Goal: Answer question/provide support

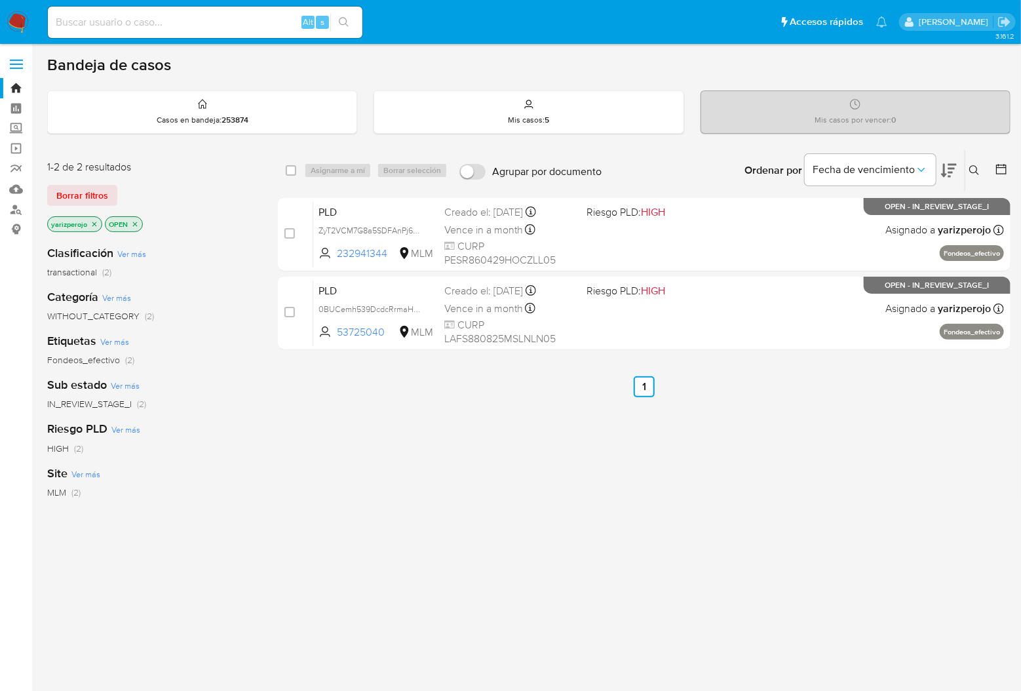
click at [185, 28] on input at bounding box center [205, 22] width 315 height 17
paste input "53725040"
type input "53725040"
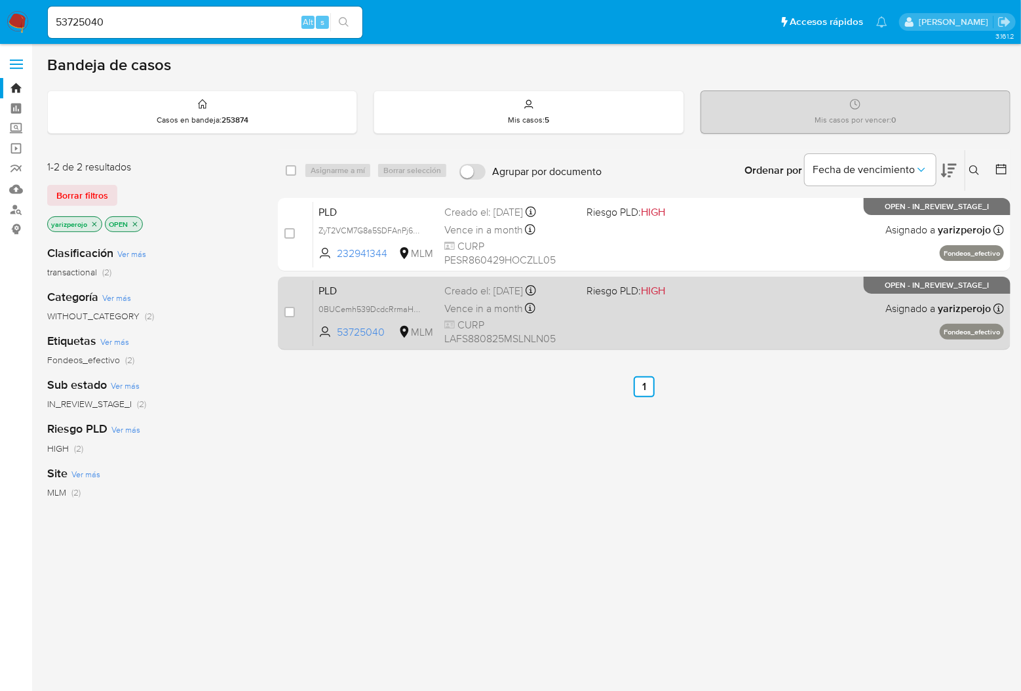
click at [705, 309] on div "PLD 0BUCemh539DcdcRrmaHSmccf 53725040 MLM Riesgo PLD: HIGH Creado el: 12/09/202…" at bounding box center [658, 313] width 691 height 66
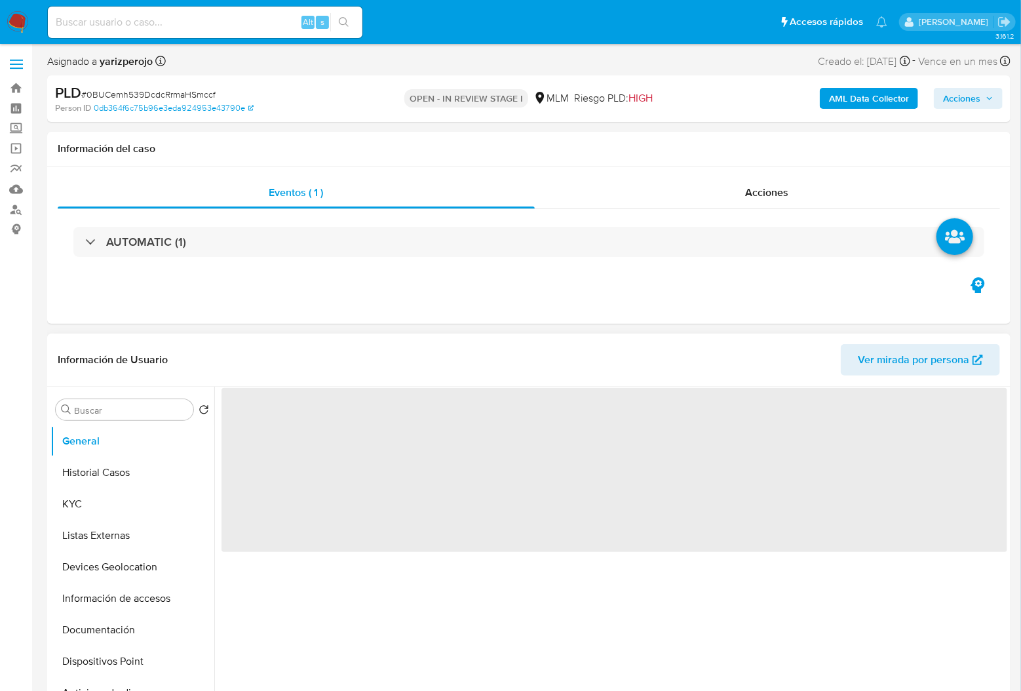
select select "10"
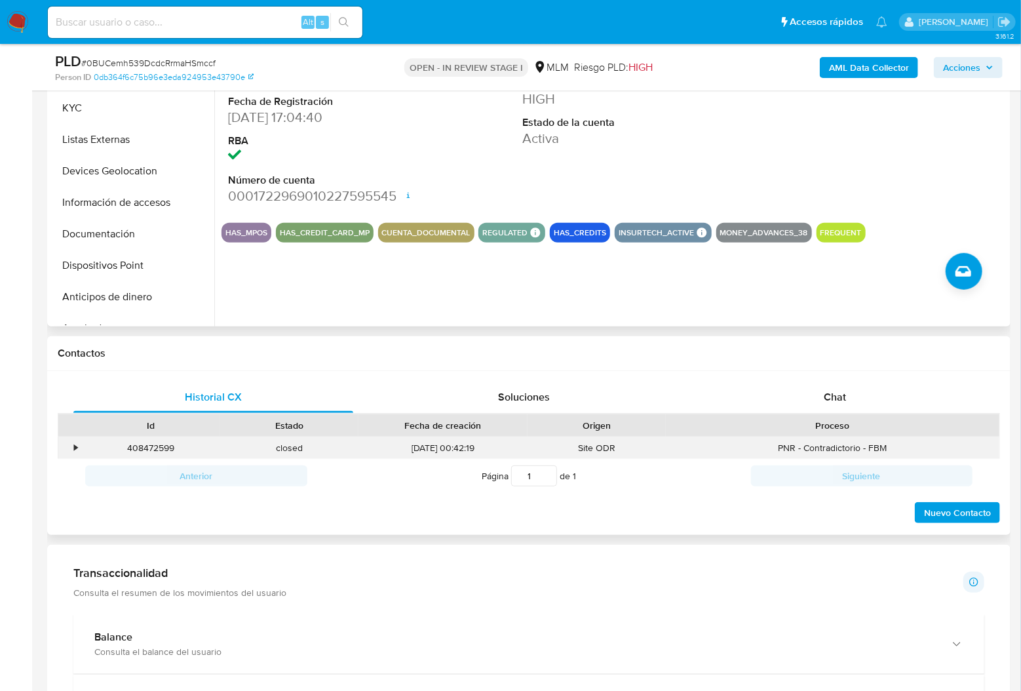
scroll to position [87, 0]
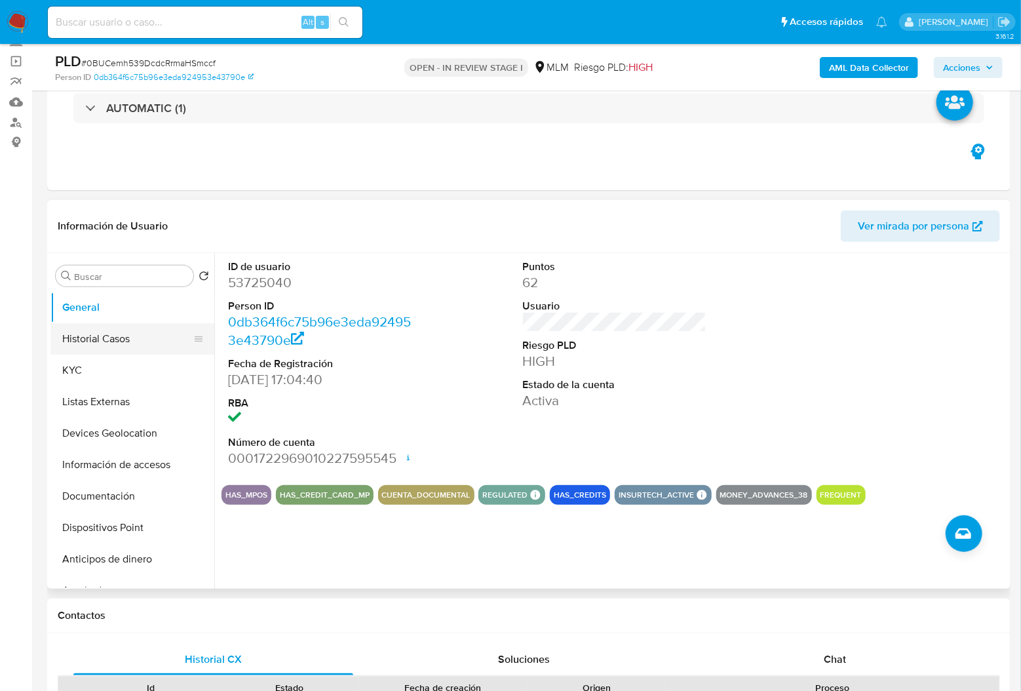
click at [97, 341] on button "Historial Casos" at bounding box center [126, 338] width 153 height 31
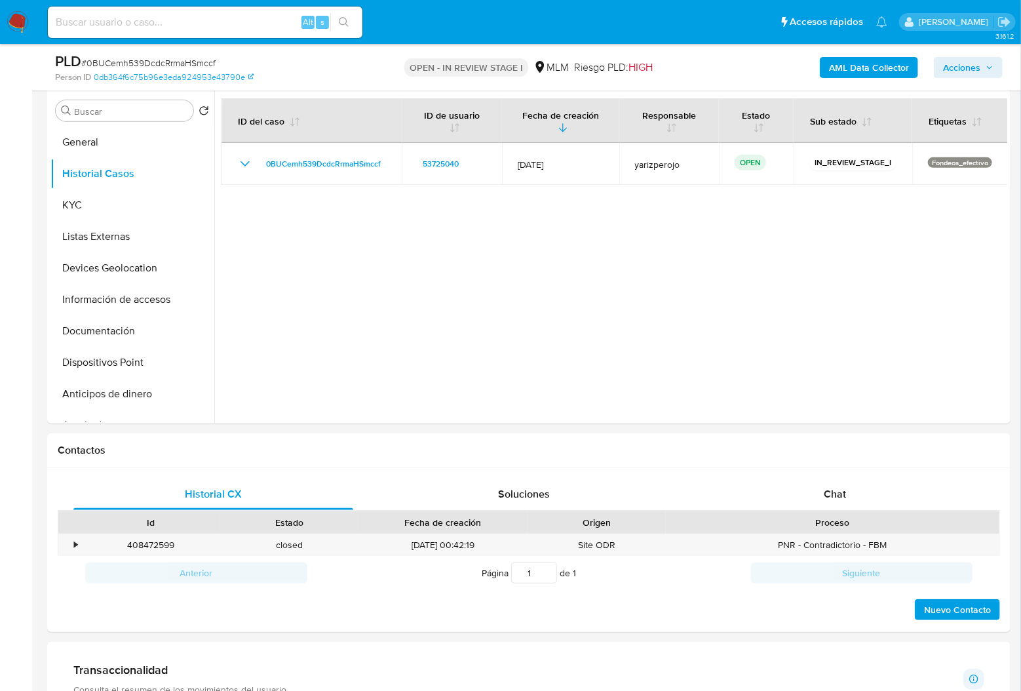
scroll to position [349, 0]
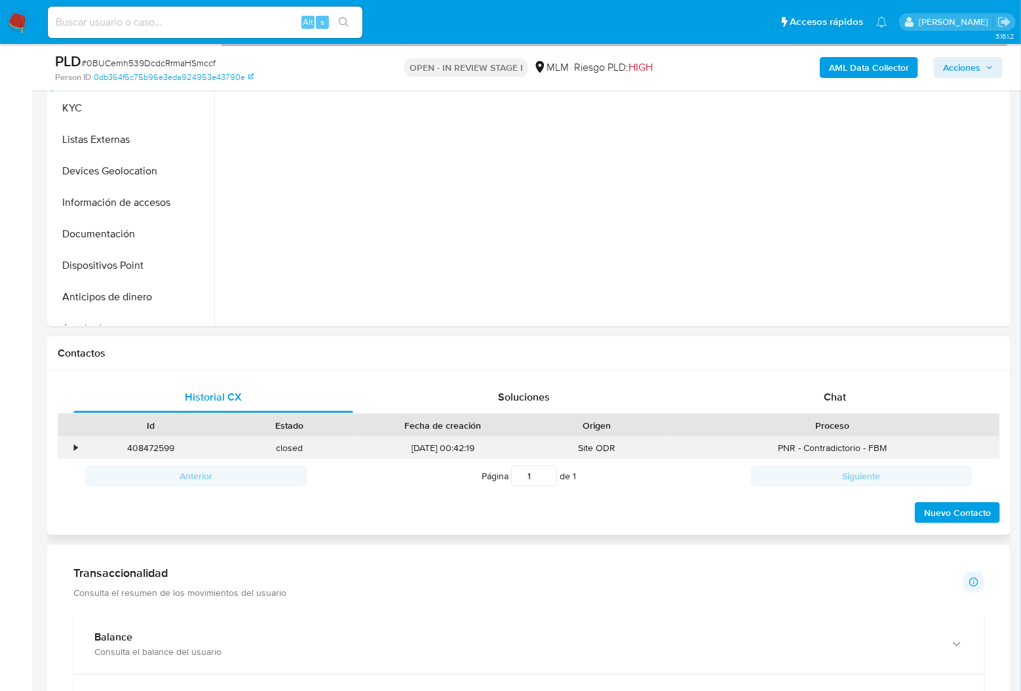
click at [178, 448] on div "408472599" at bounding box center [150, 448] width 139 height 22
click at [75, 448] on div "•" at bounding box center [75, 448] width 3 height 12
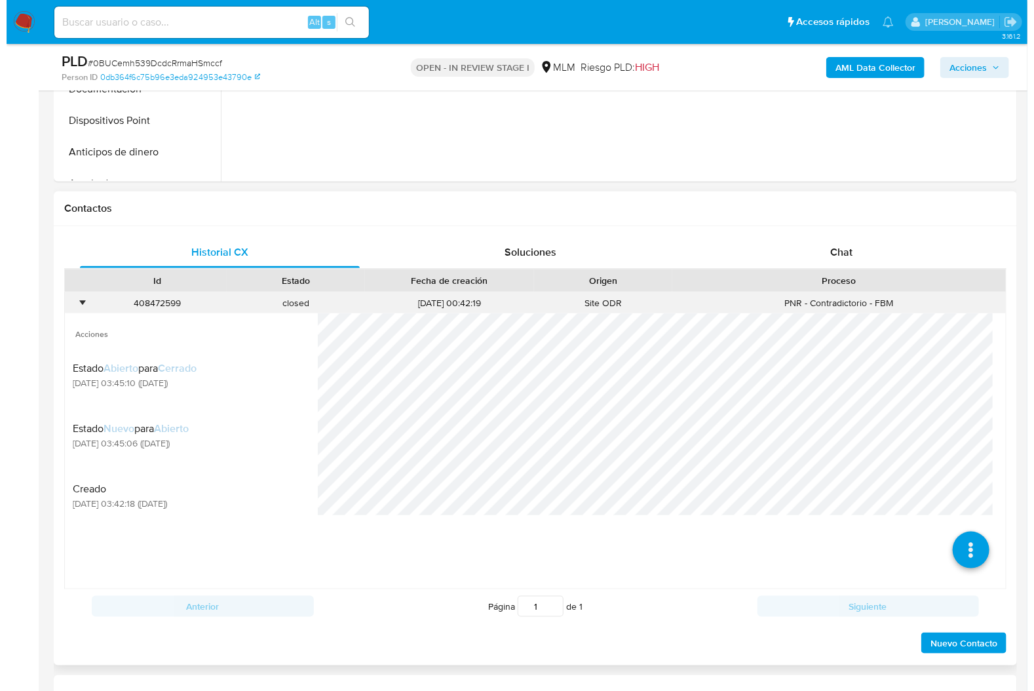
scroll to position [524, 0]
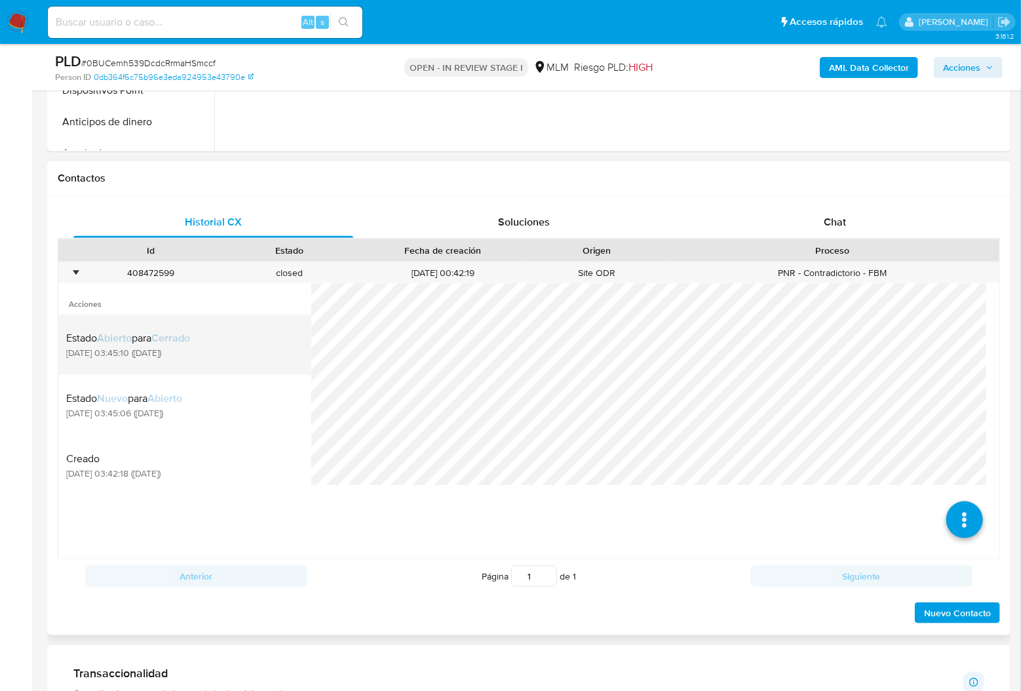
click at [189, 355] on span "03/10/2025 03:45:10 (hace 4 días)" at bounding box center [128, 353] width 124 height 12
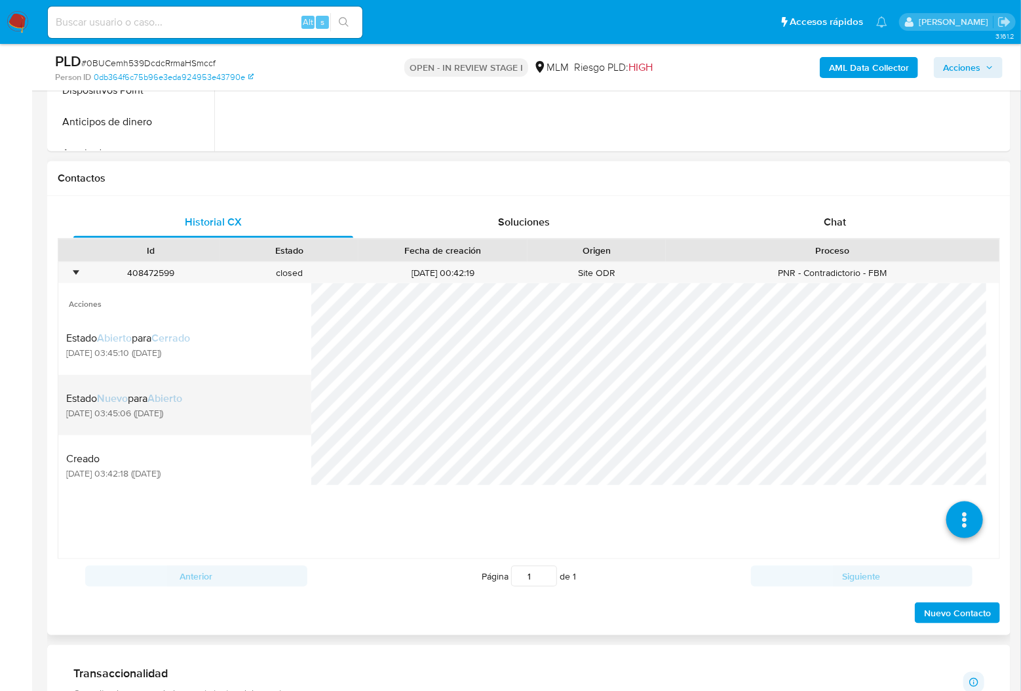
click at [182, 396] on span "Abierto" at bounding box center [164, 398] width 35 height 15
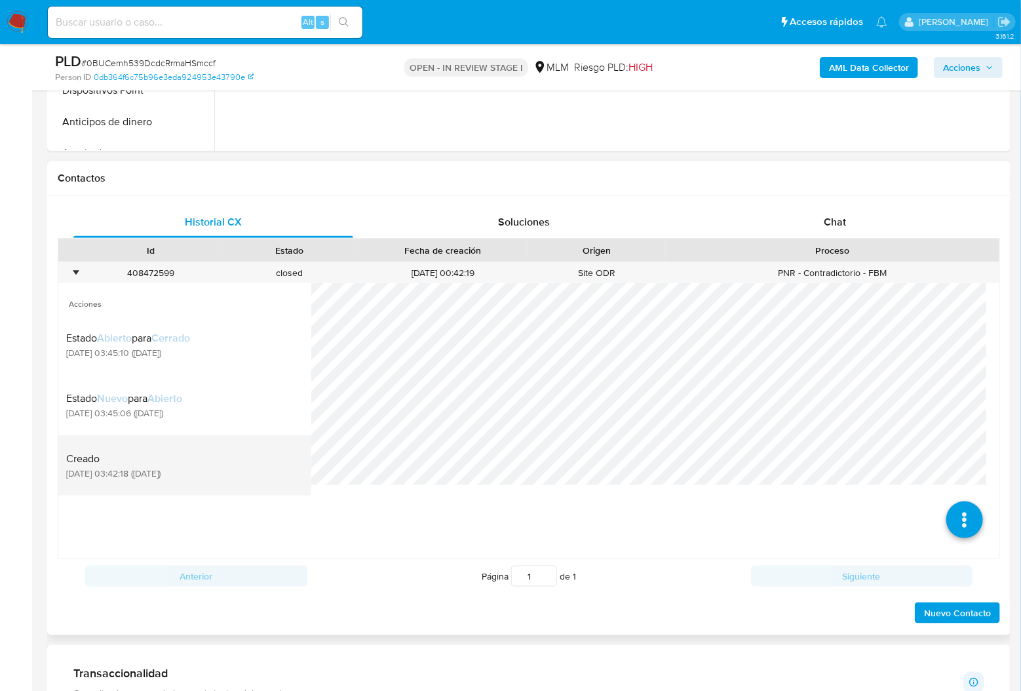
click at [161, 455] on span "Creado" at bounding box center [113, 458] width 94 height 13
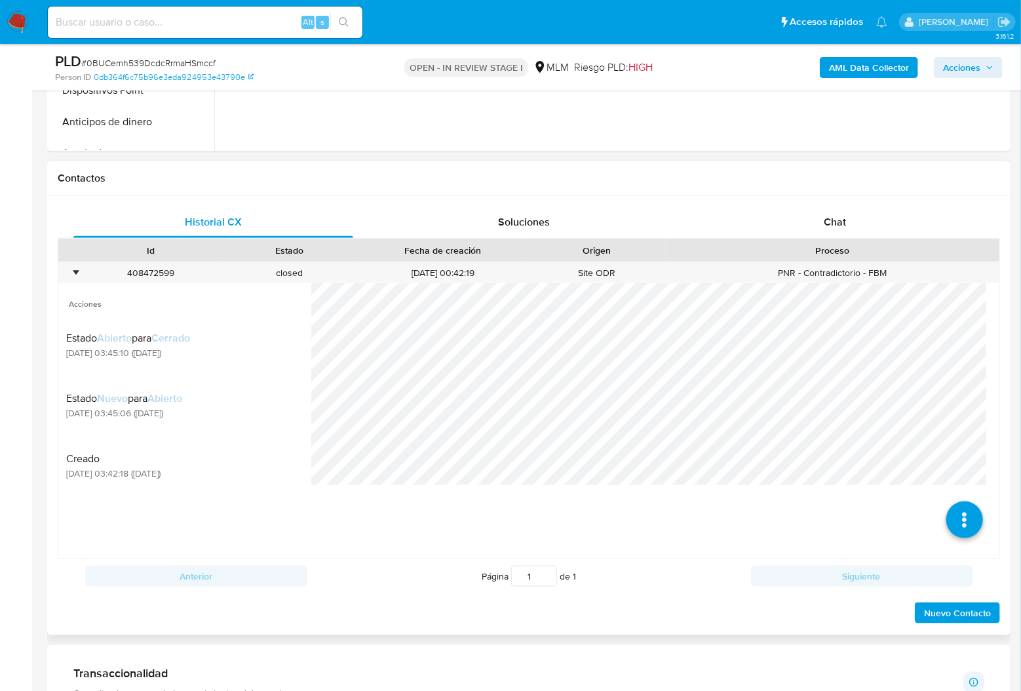
click at [448, 486] on div at bounding box center [655, 420] width 688 height 275
click at [556, 277] on div "Site ODR" at bounding box center [597, 273] width 139 height 22
click at [547, 220] on span "Soluciones" at bounding box center [524, 221] width 52 height 15
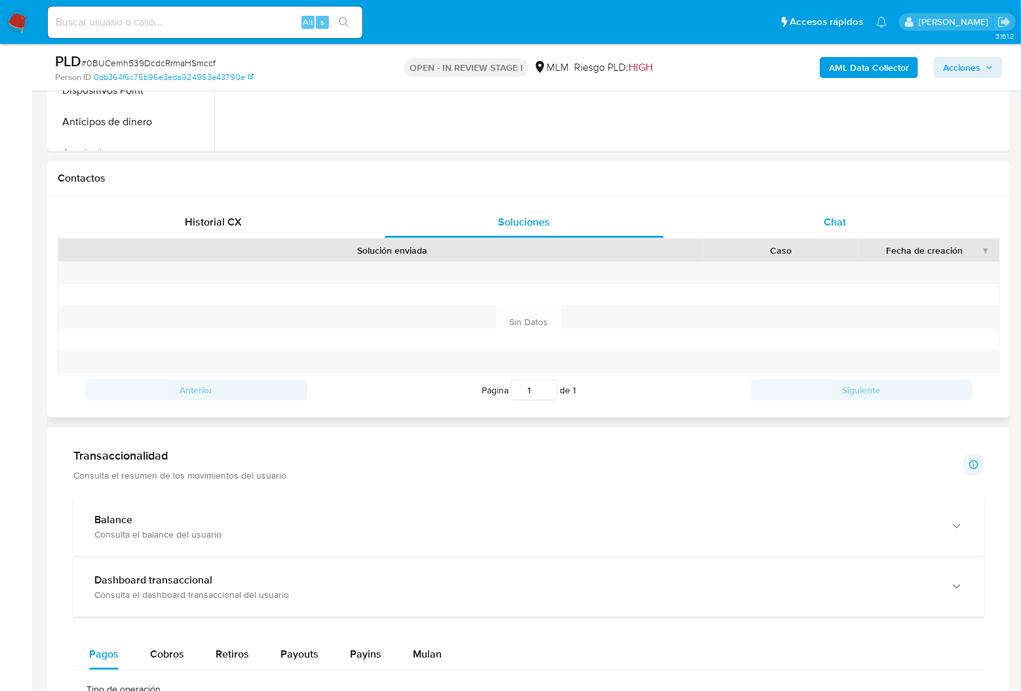
click at [835, 217] on span "Chat" at bounding box center [835, 221] width 22 height 15
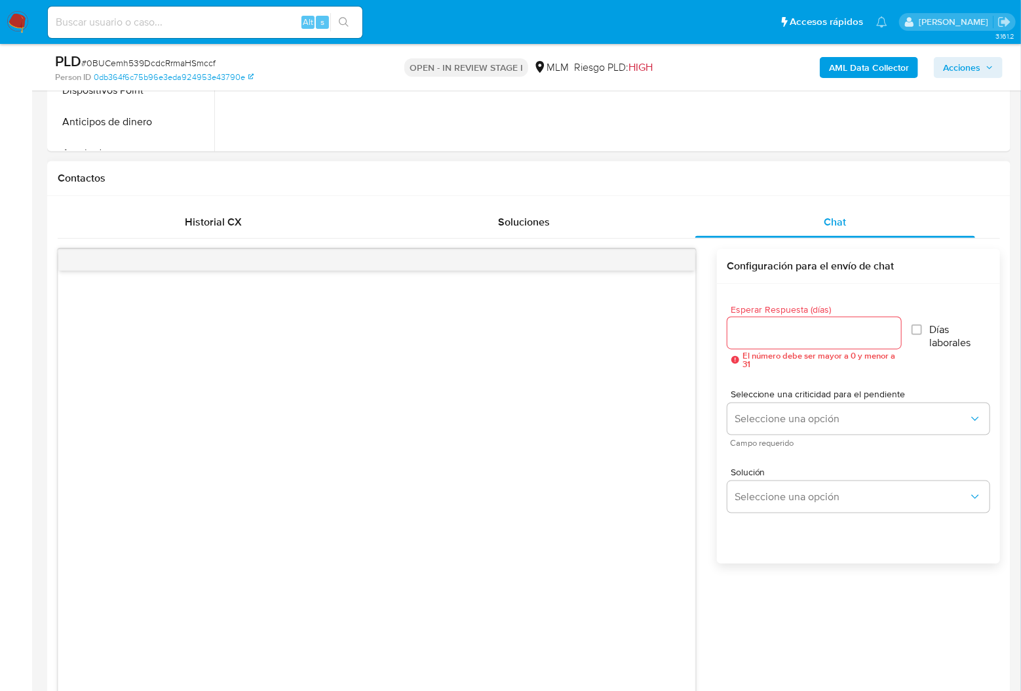
click at [803, 329] on input "Esperar Respuesta (días)" at bounding box center [814, 332] width 174 height 17
type input "5"
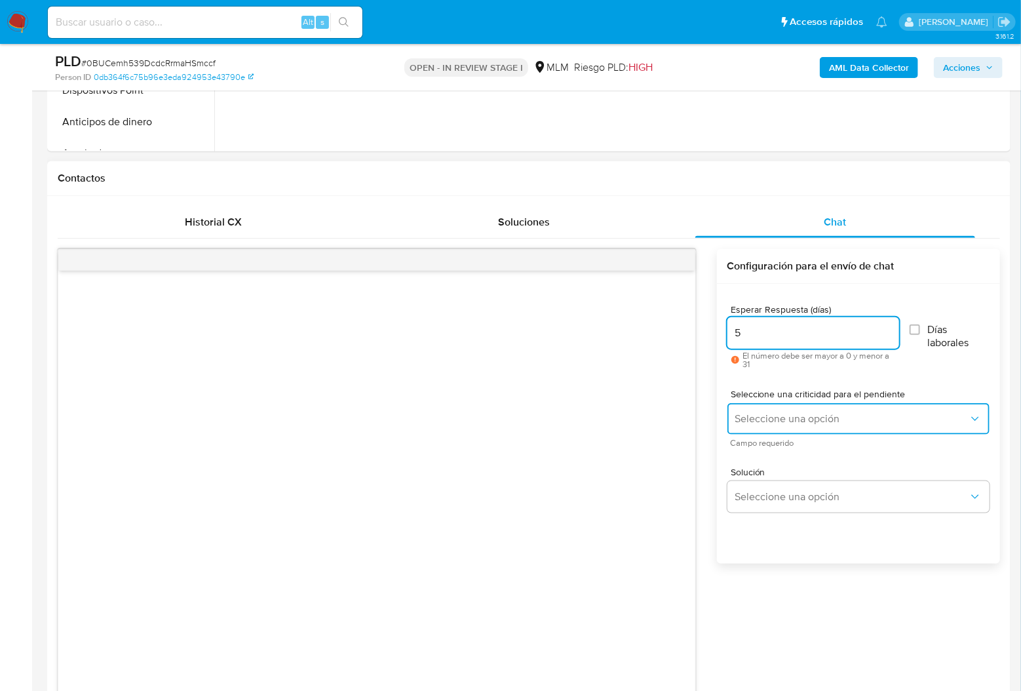
click at [801, 414] on span "Seleccione una opción" at bounding box center [851, 418] width 233 height 13
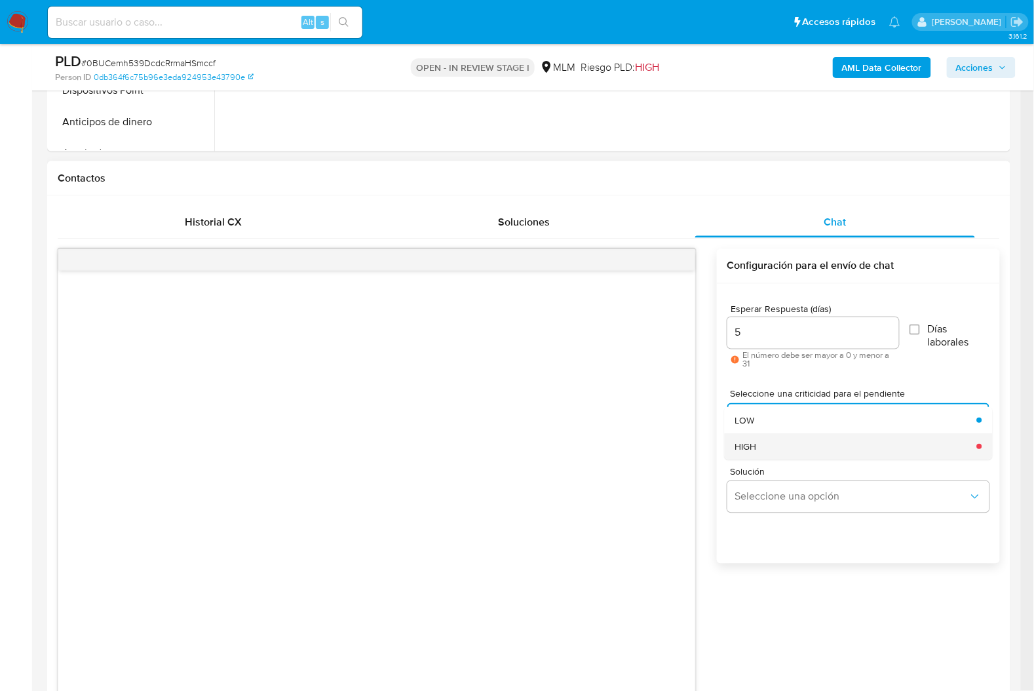
click at [762, 446] on div "HIGH" at bounding box center [852, 446] width 234 height 26
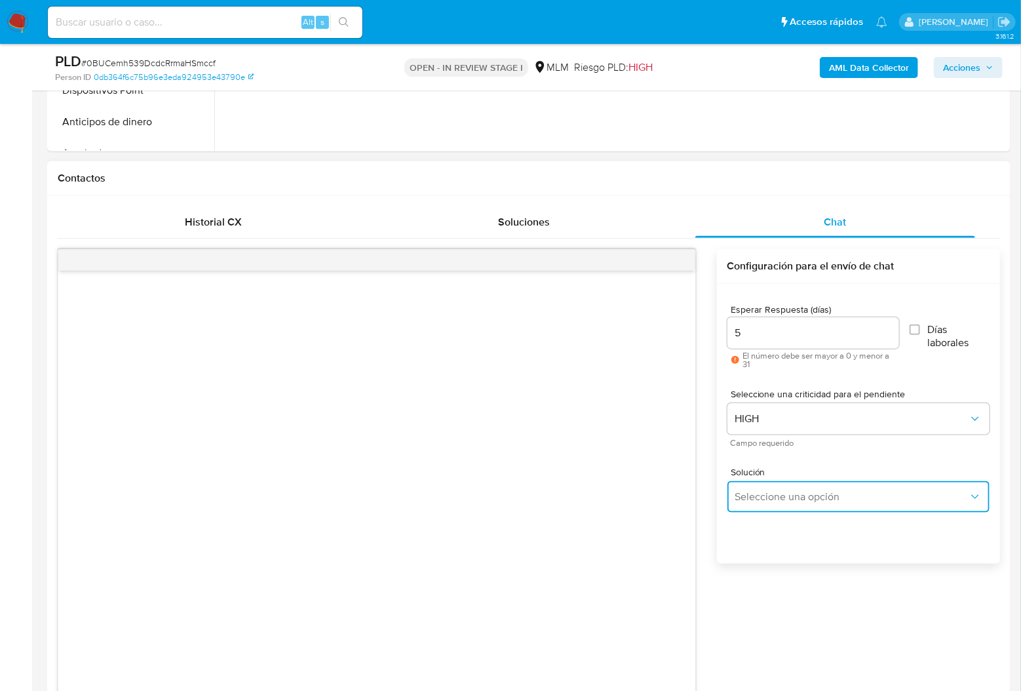
click at [779, 503] on button "Seleccione una opción" at bounding box center [858, 496] width 262 height 31
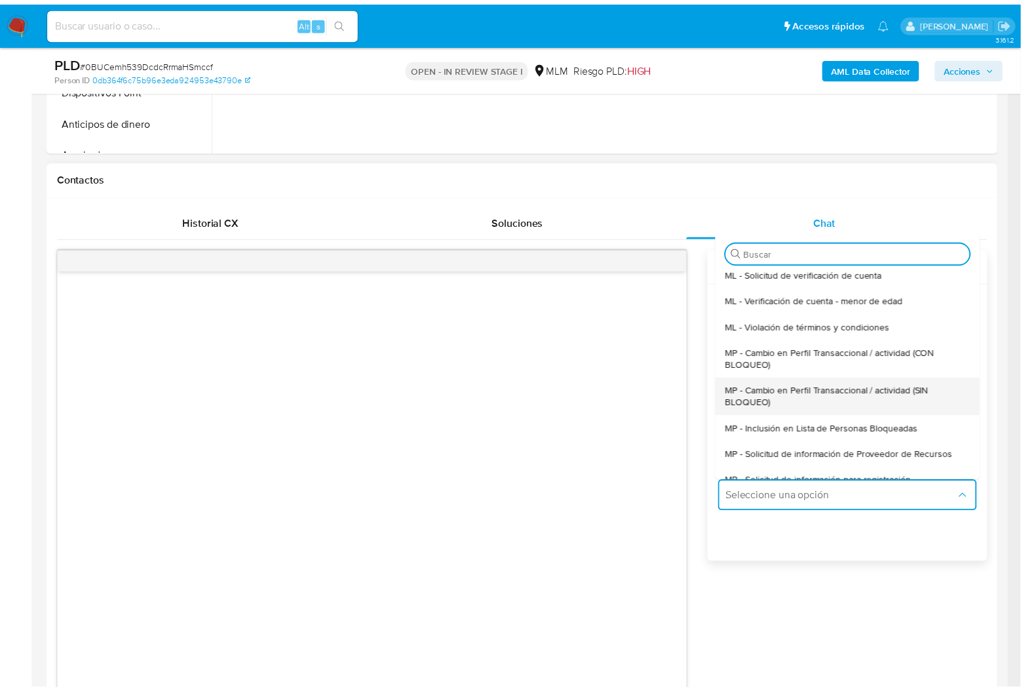
scroll to position [87, 0]
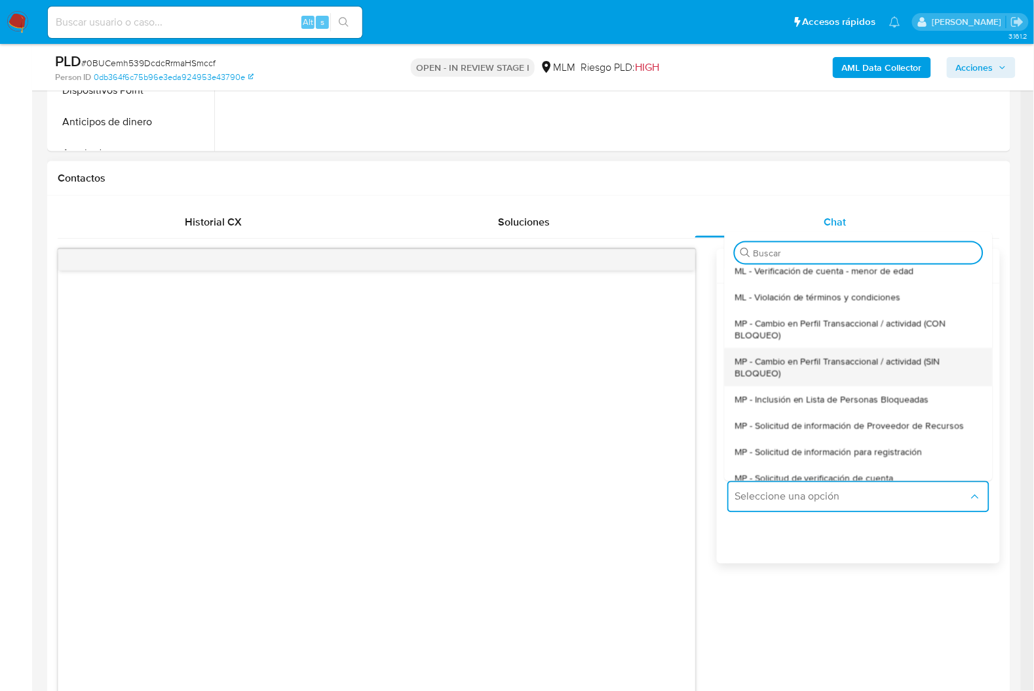
click at [886, 360] on span "MP - Cambio en Perfil Transaccional / actividad (SIN BLOQUEO)" at bounding box center [854, 367] width 239 height 24
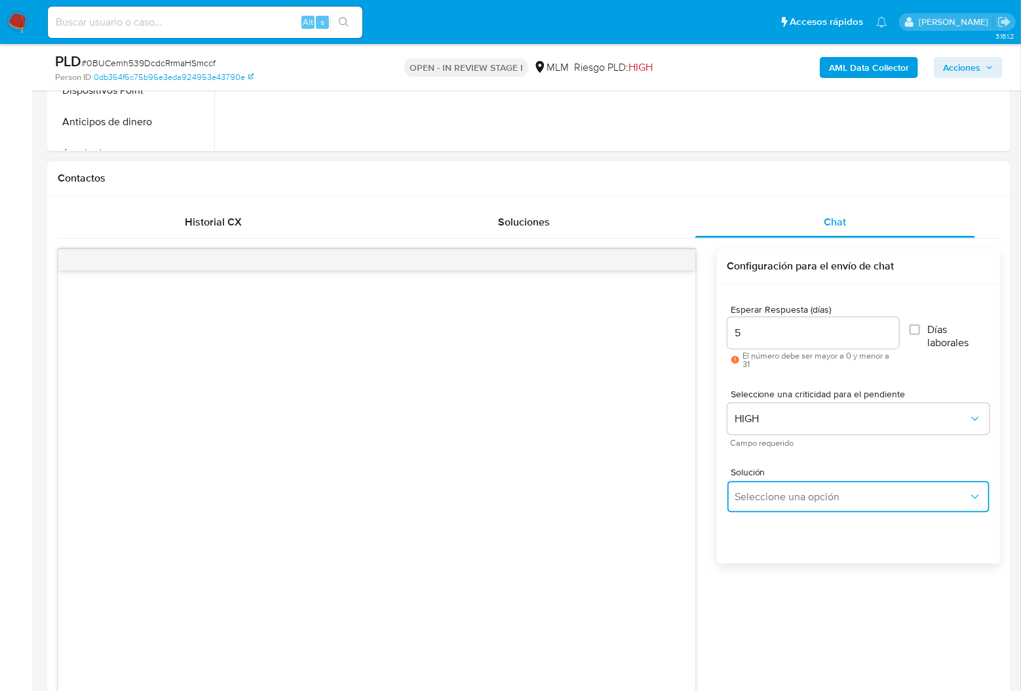
type textarea "Estimado ,Te comunicamos que se ha identificado un cambio en el uso habitual de…"
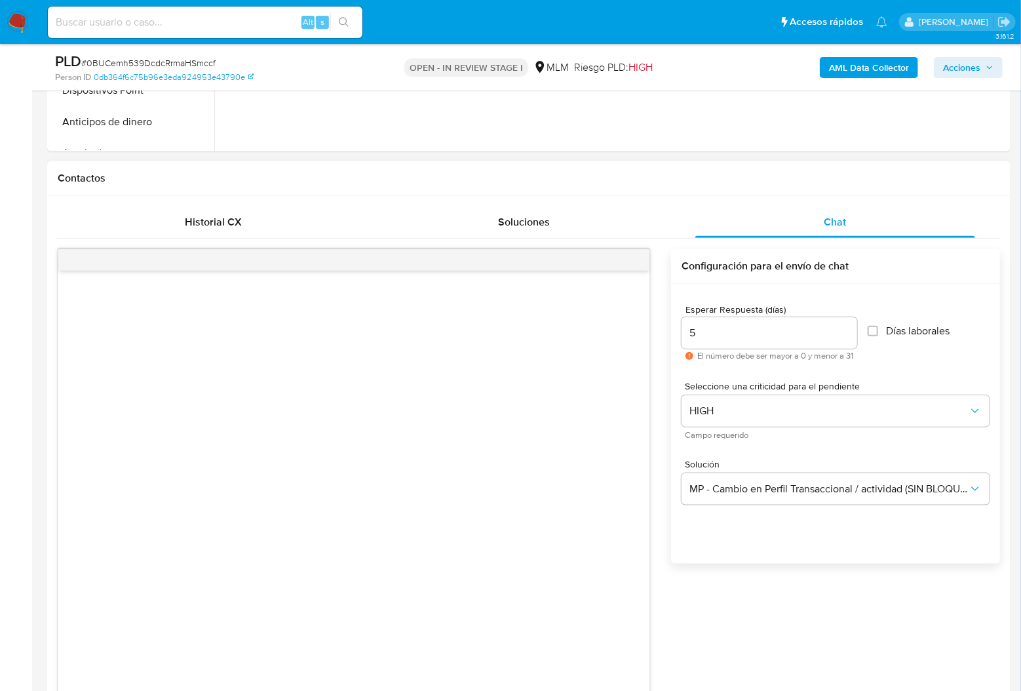
click at [764, 337] on input "5" at bounding box center [770, 332] width 176 height 17
drag, startPoint x: 815, startPoint y: 334, endPoint x: 619, endPoint y: 330, distance: 196.0
click at [619, 330] on div "Estimado ,Te comunicamos que se ha identificado un cambio en el uso habitual de…" at bounding box center [529, 546] width 942 height 594
click at [850, 328] on input "1" at bounding box center [773, 332] width 182 height 17
click at [850, 328] on input "2" at bounding box center [770, 332] width 176 height 17
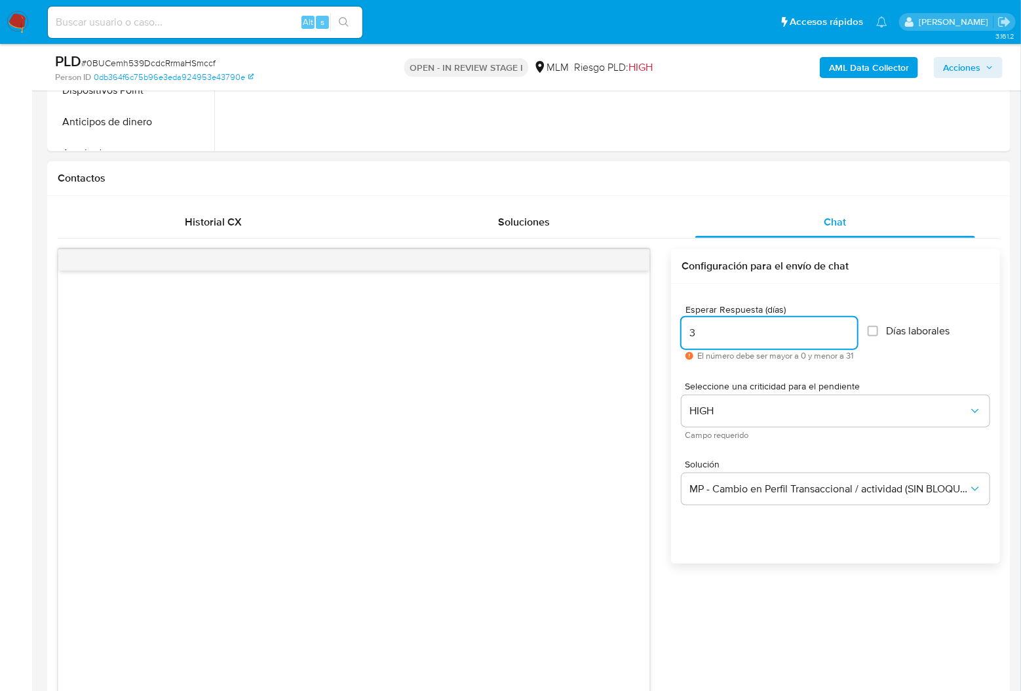
click at [850, 328] on input "3" at bounding box center [770, 332] width 176 height 17
click at [850, 328] on input "4" at bounding box center [770, 332] width 176 height 17
type input "5"
click at [850, 328] on input "5" at bounding box center [770, 332] width 176 height 17
click at [912, 368] on div "Esperar Respuesta (días) 5 El número debe ser mayor a 0 y menor a 31 Días labor…" at bounding box center [836, 332] width 308 height 77
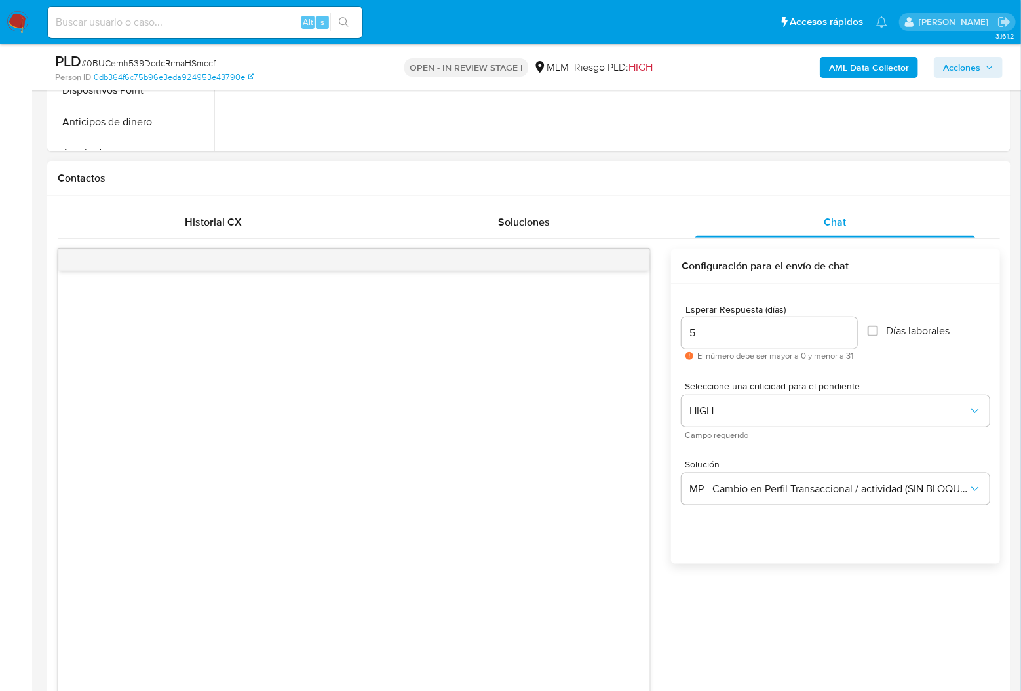
click at [690, 357] on icon at bounding box center [690, 356] width 8 height 8
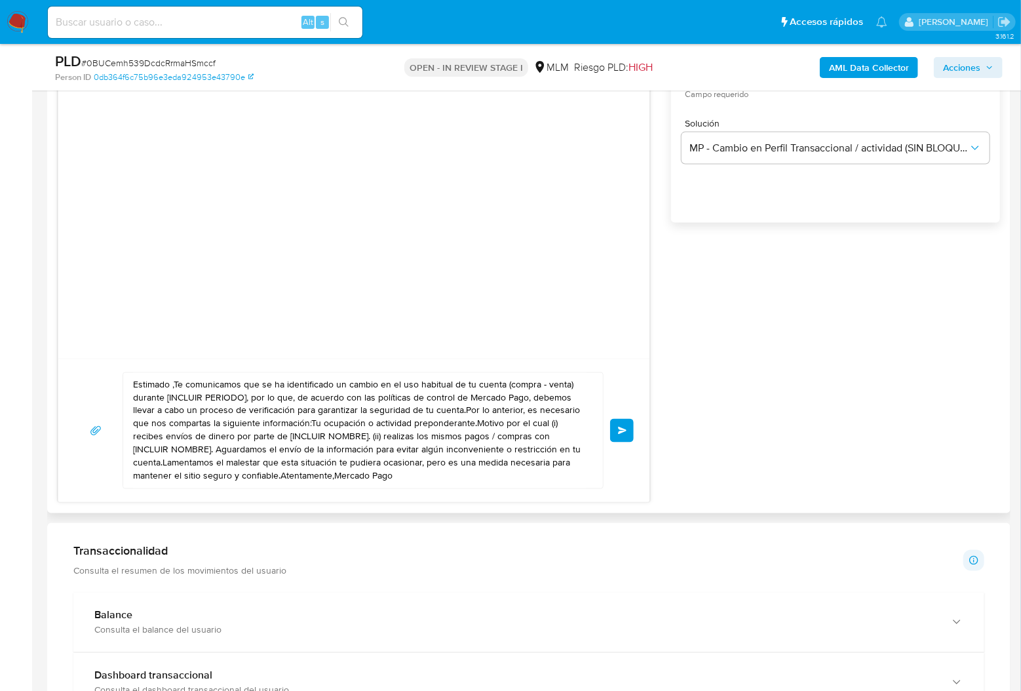
scroll to position [874, 0]
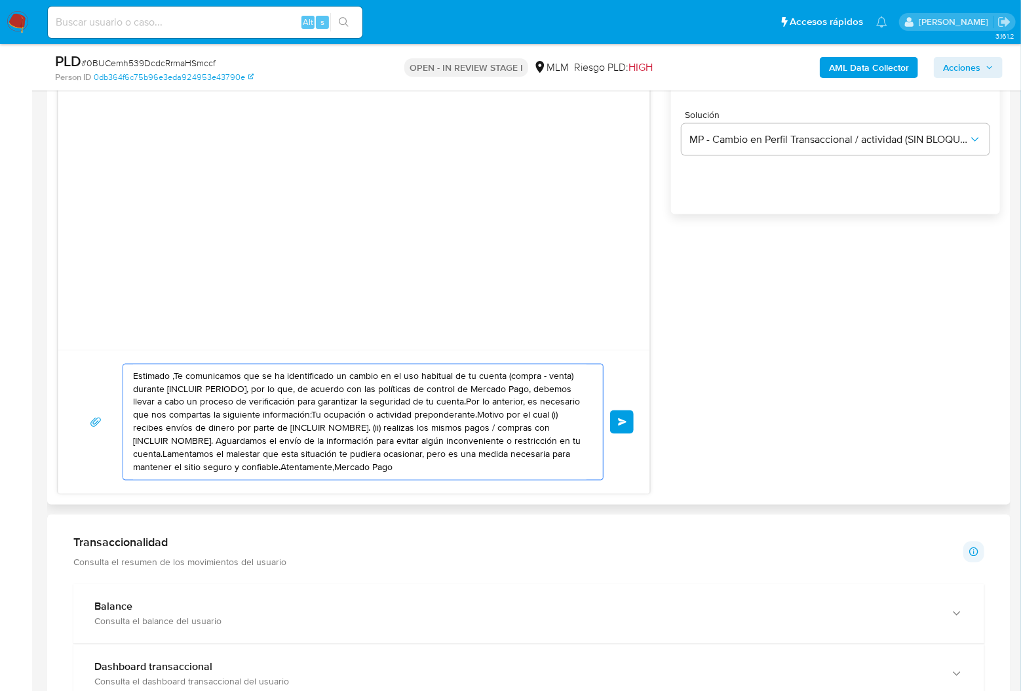
drag, startPoint x: 396, startPoint y: 471, endPoint x: 111, endPoint y: 351, distance: 309.3
click at [111, 351] on div "Estimado ,Te comunicamos que se ha identificado un cambio en el uso habitual de…" at bounding box center [353, 422] width 591 height 144
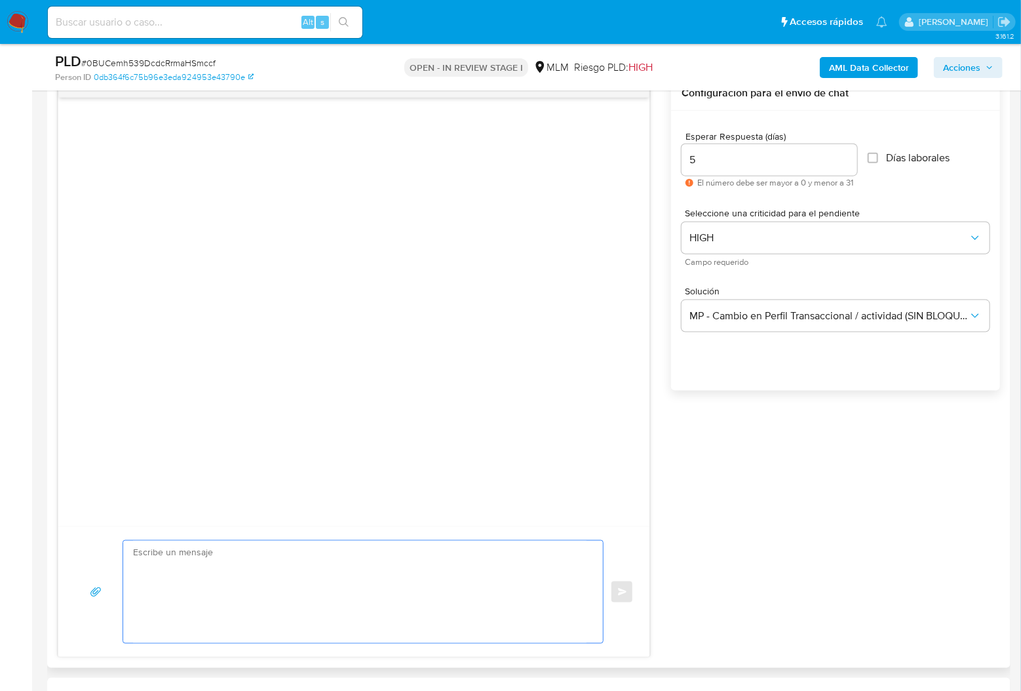
scroll to position [786, 0]
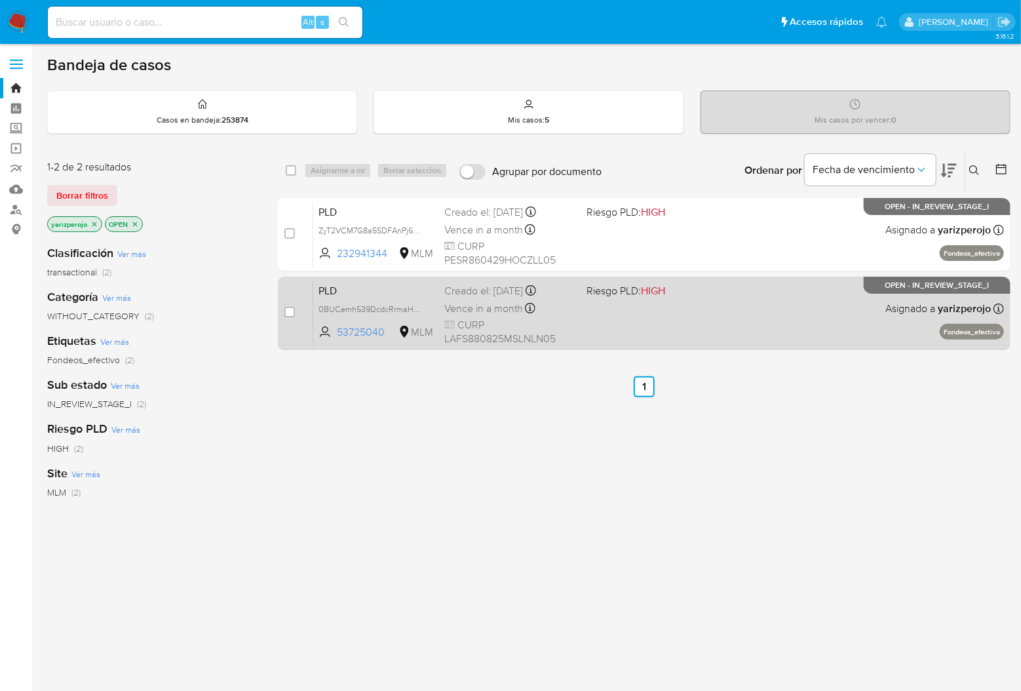
click at [689, 299] on div "PLD 0BUCemh539DcdcRrmaHSmccf 53725040 MLM Riesgo PLD: HIGH Creado el: 12/09/202…" at bounding box center [658, 313] width 691 height 66
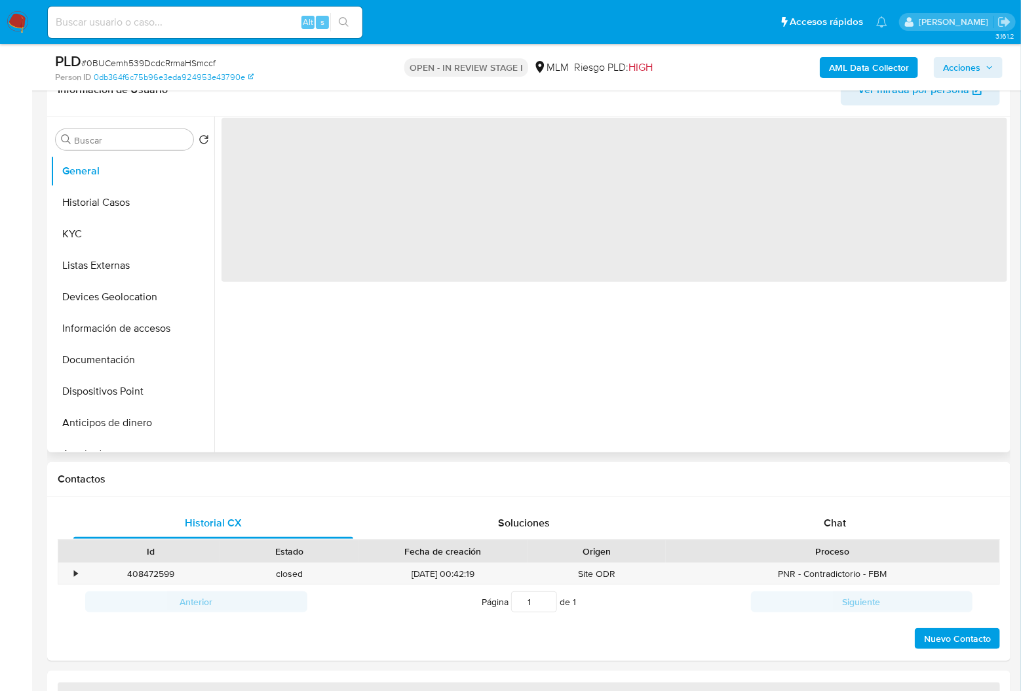
scroll to position [262, 0]
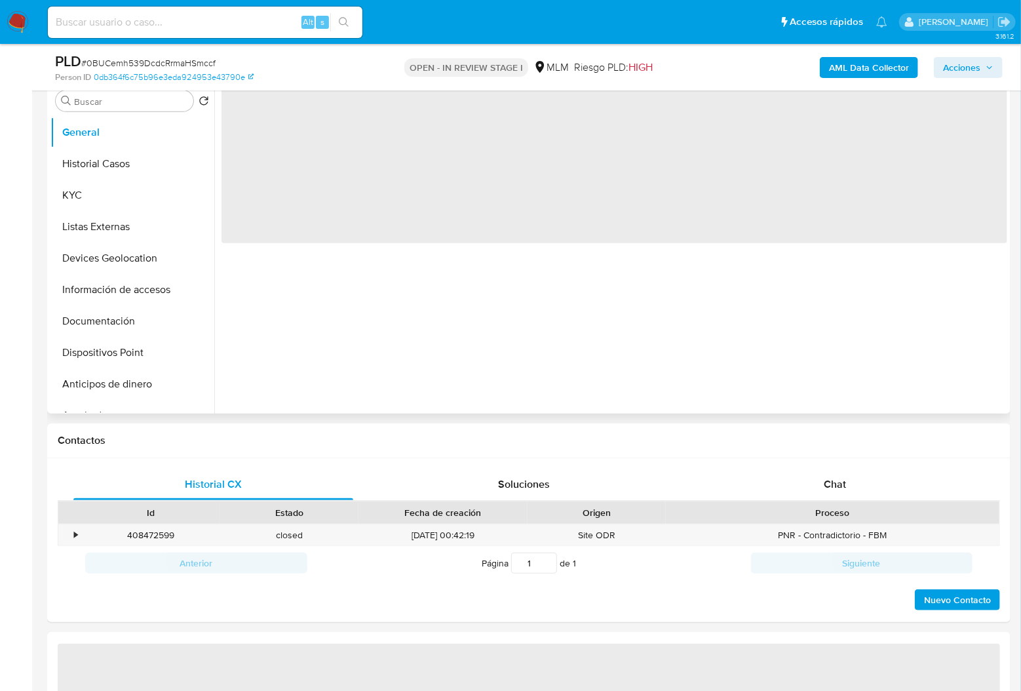
select select "10"
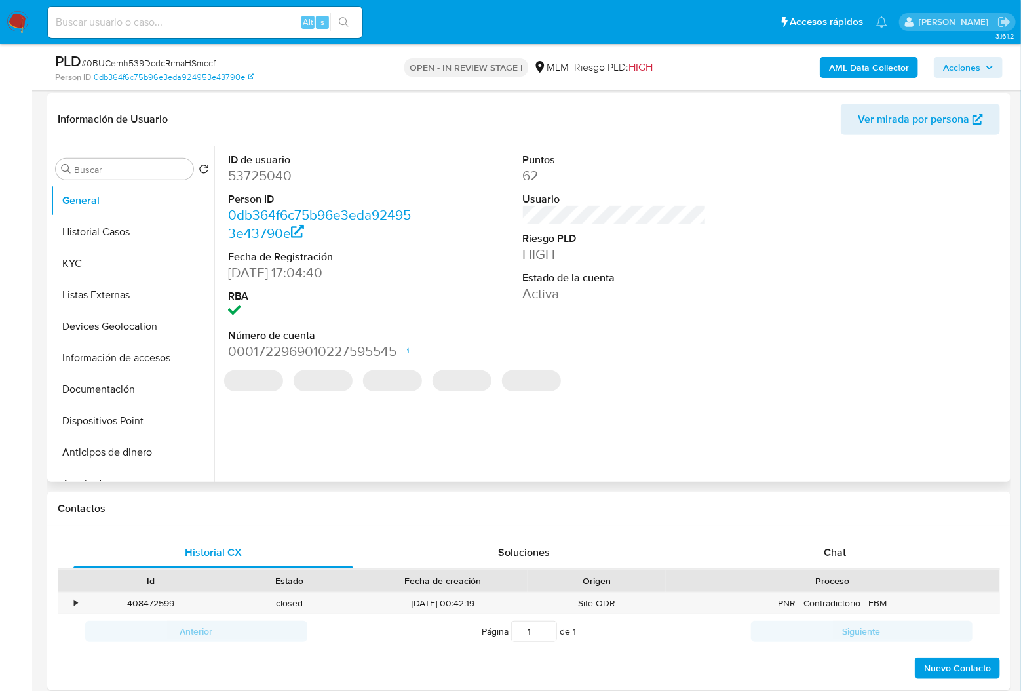
scroll to position [87, 0]
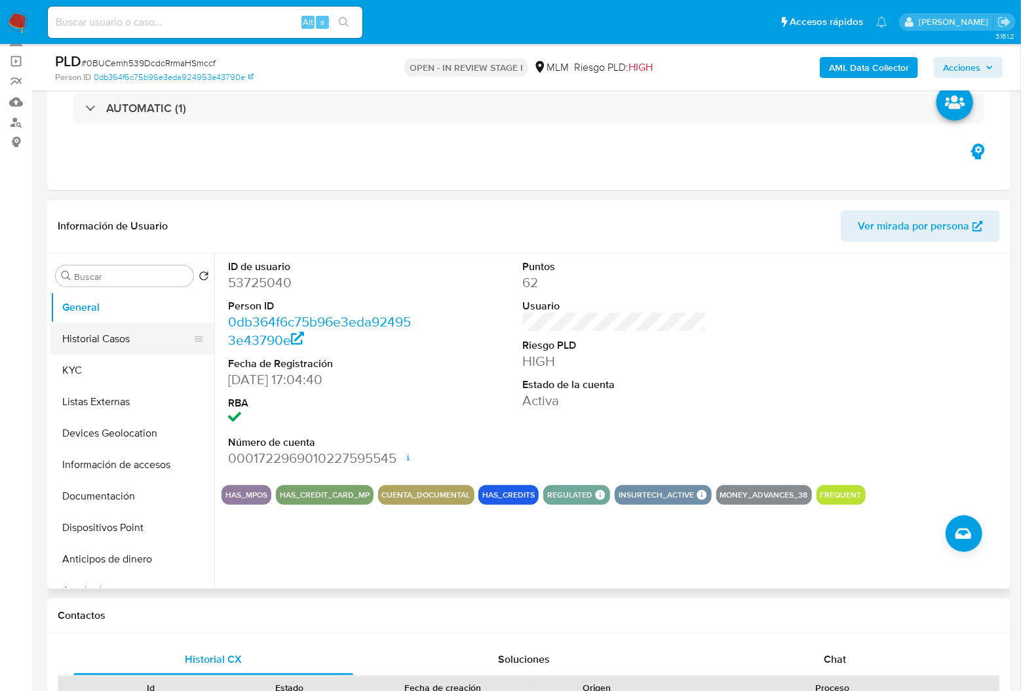
click at [118, 342] on button "Historial Casos" at bounding box center [126, 338] width 153 height 31
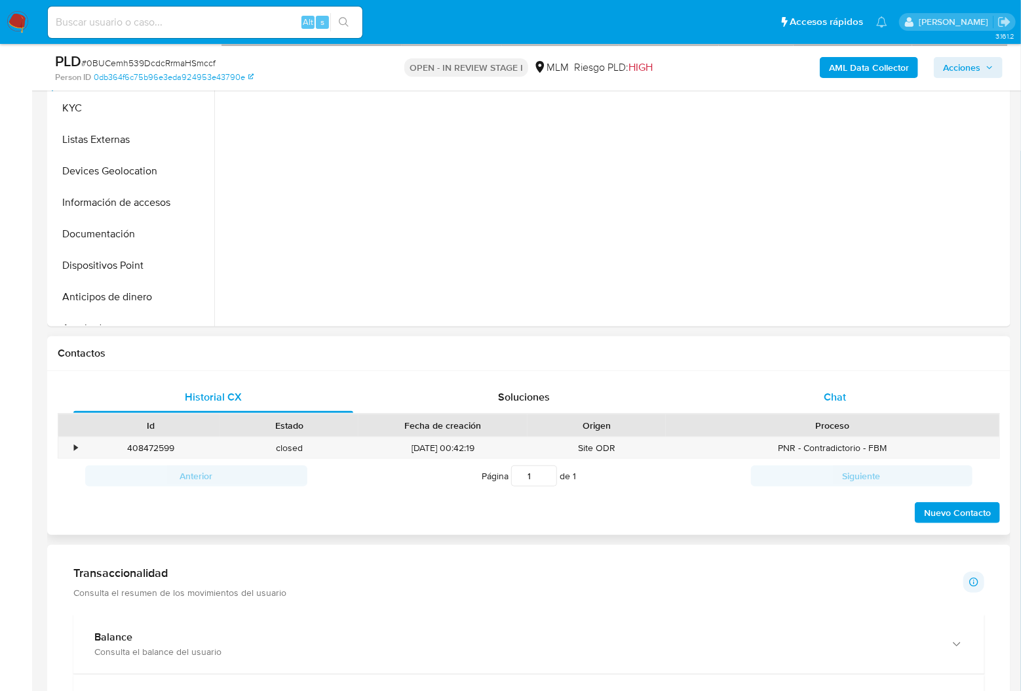
click at [846, 395] on div "Chat" at bounding box center [835, 396] width 280 height 31
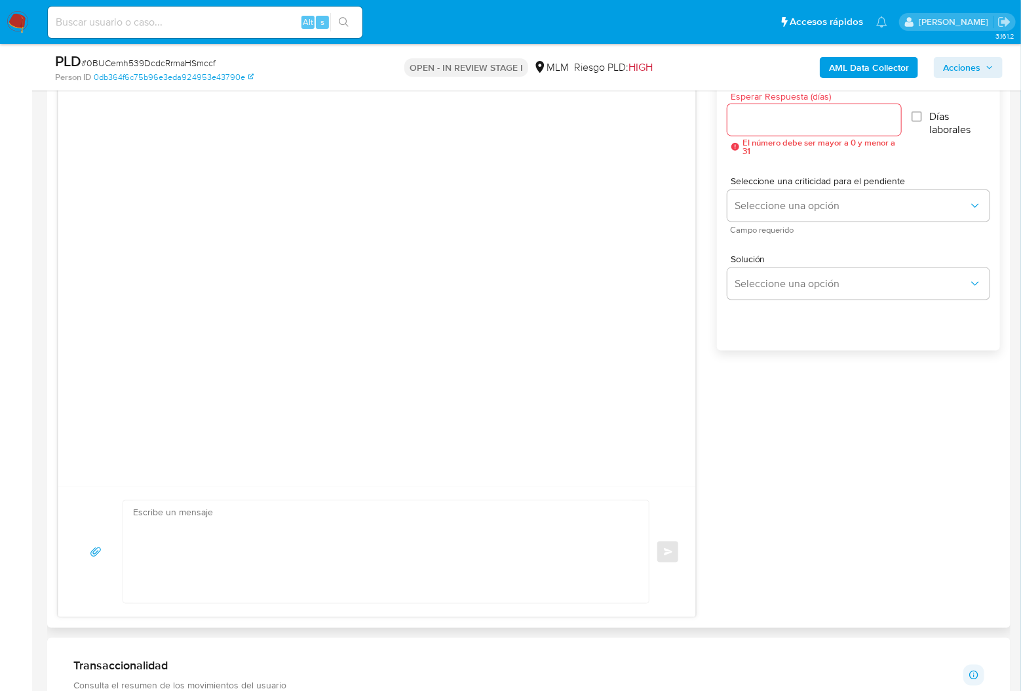
scroll to position [611, 0]
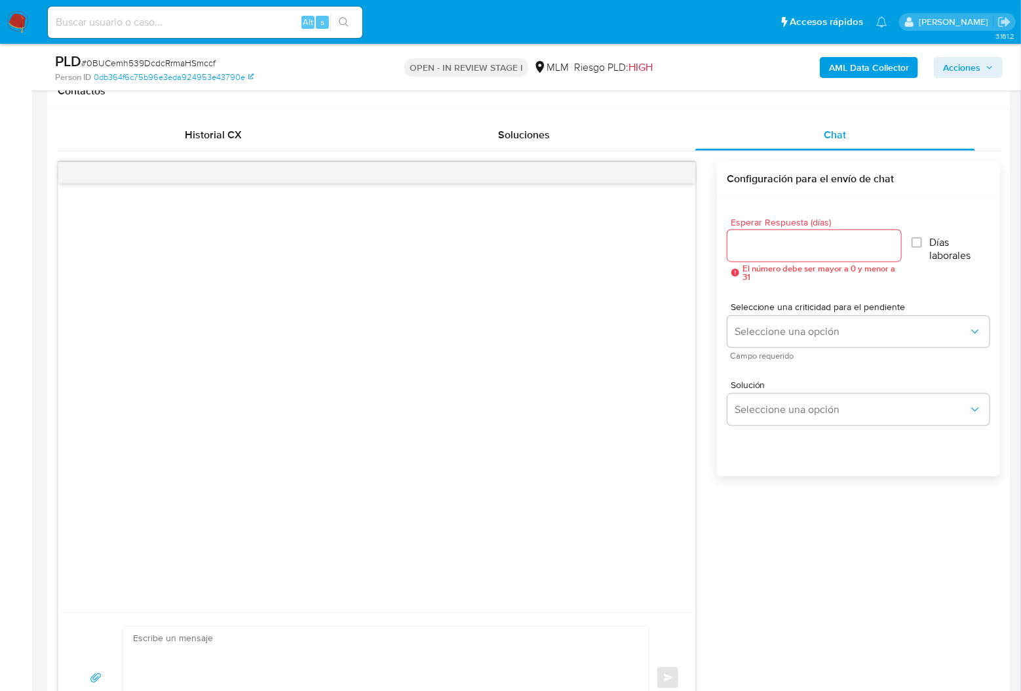
click at [799, 249] on input "Esperar Respuesta (días)" at bounding box center [814, 245] width 174 height 17
click at [887, 242] on input "1" at bounding box center [813, 245] width 172 height 17
click at [887, 242] on input "2" at bounding box center [813, 245] width 172 height 17
click at [887, 242] on input "3" at bounding box center [813, 245] width 172 height 17
click at [887, 242] on input "4" at bounding box center [813, 245] width 172 height 17
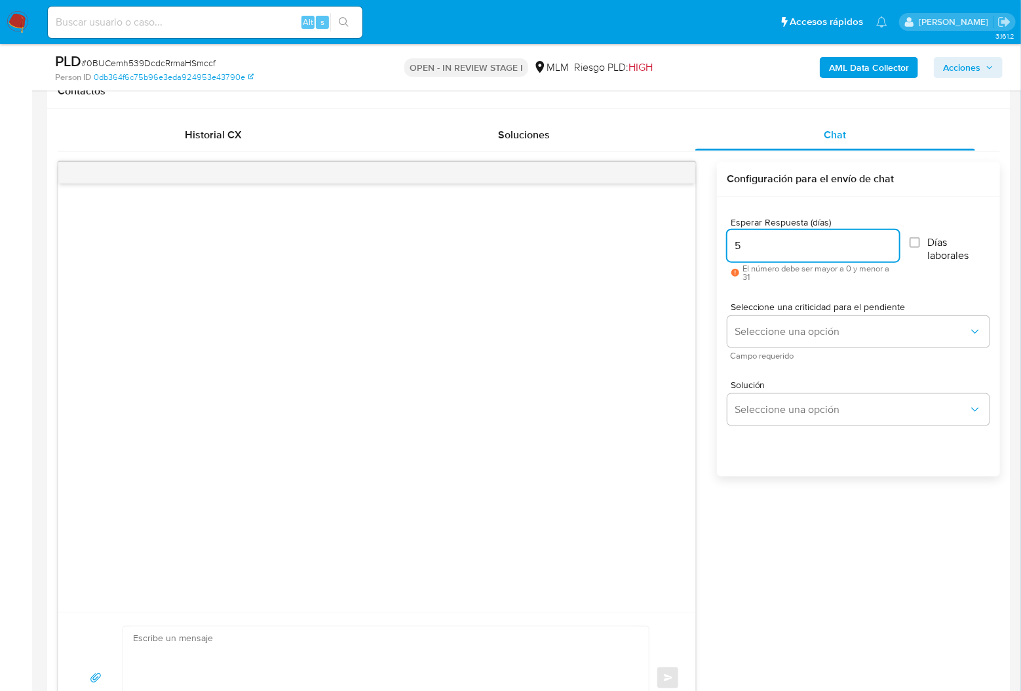
type input "5"
click at [887, 242] on input "5" at bounding box center [813, 245] width 172 height 17
click at [801, 345] on button "Seleccione una opción" at bounding box center [858, 331] width 262 height 31
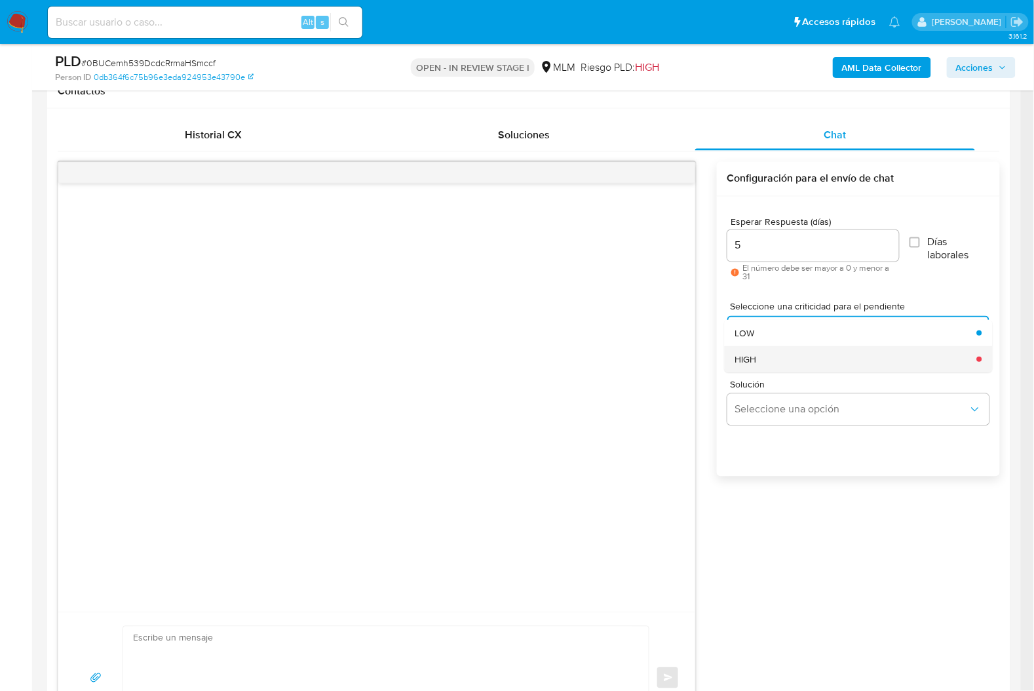
click at [771, 357] on div "HIGH" at bounding box center [852, 359] width 234 height 26
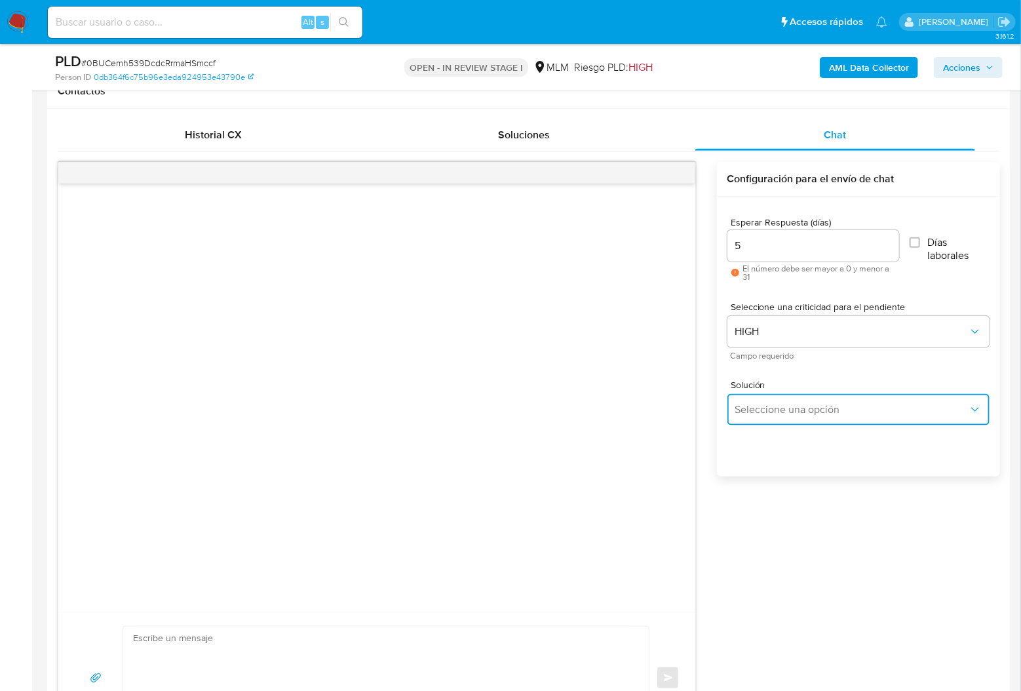
click at [794, 417] on button "Seleccione una opción" at bounding box center [858, 409] width 262 height 31
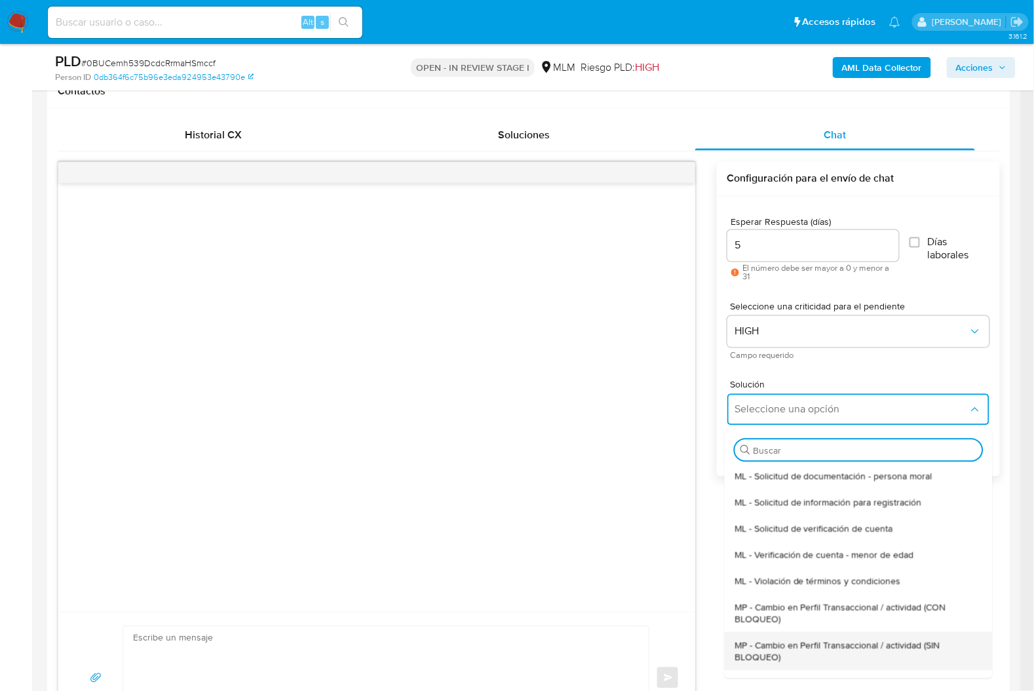
click at [884, 651] on span "MP - Cambio en Perfil Transaccional / actividad (SIN BLOQUEO)" at bounding box center [854, 652] width 239 height 24
type textarea "Estimado ,Te comunicamos que se ha identificado un cambio en el uso habitual de…"
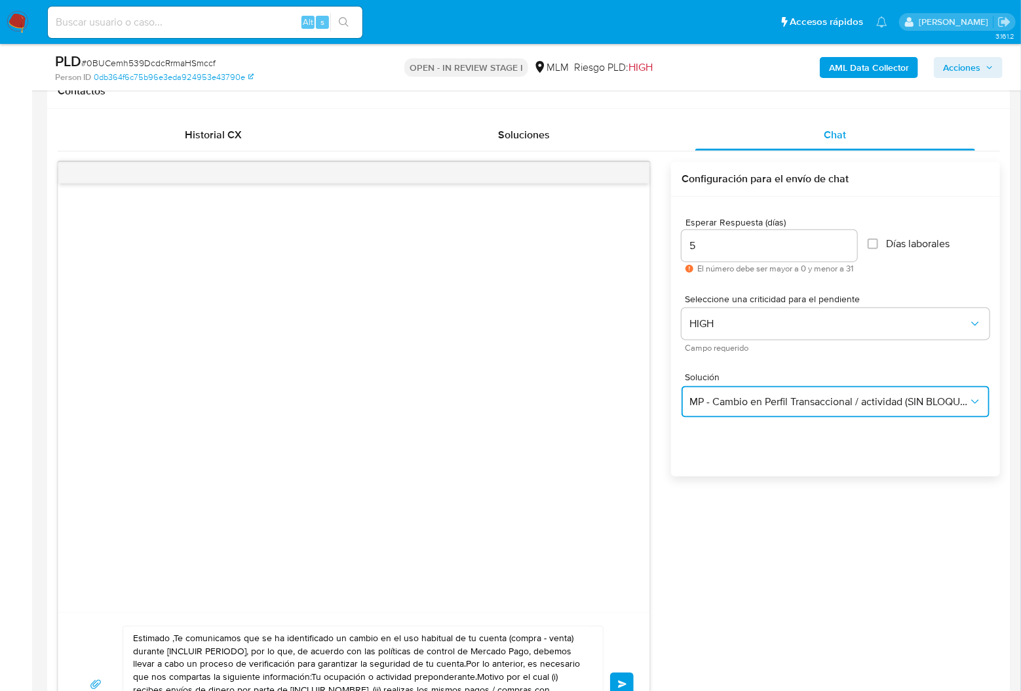
scroll to position [786, 0]
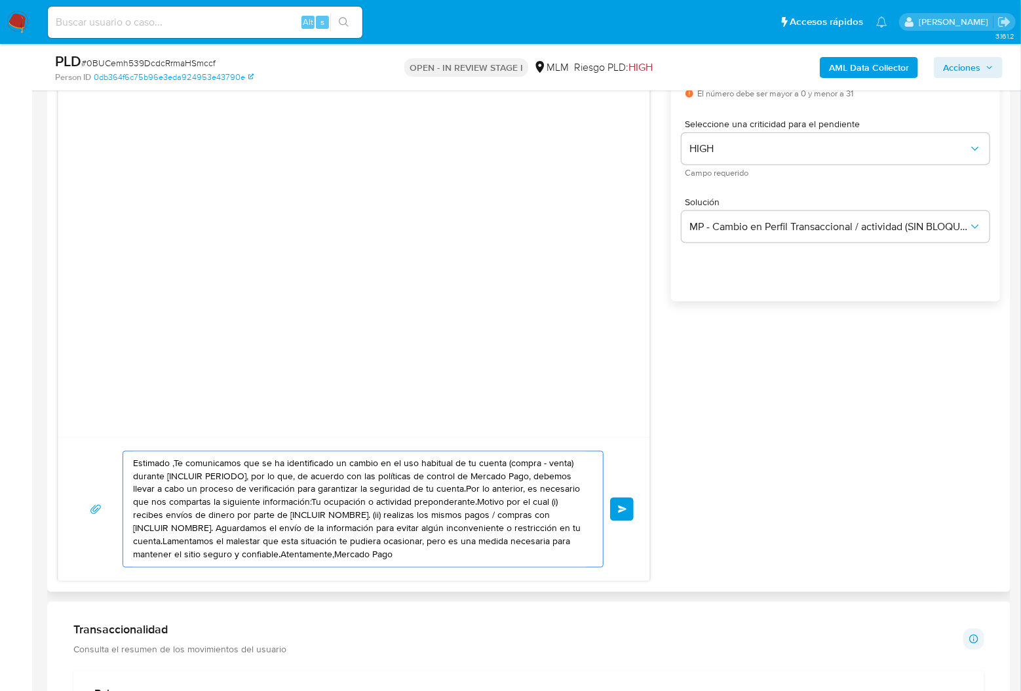
drag, startPoint x: 417, startPoint y: 559, endPoint x: 196, endPoint y: 473, distance: 237.0
click at [196, 473] on textarea "Estimado ,Te comunicamos que se ha identificado un cambio en el uso habitual de…" at bounding box center [360, 509] width 454 height 115
click at [451, 377] on div at bounding box center [353, 223] width 591 height 429
drag, startPoint x: 506, startPoint y: 561, endPoint x: -1, endPoint y: 259, distance: 590.4
click at [0, 259] on html "Pausado Ver notificaciones Alt s Accesos rápidos Presiona las siguientes teclas…" at bounding box center [510, 629] width 1021 height 2831
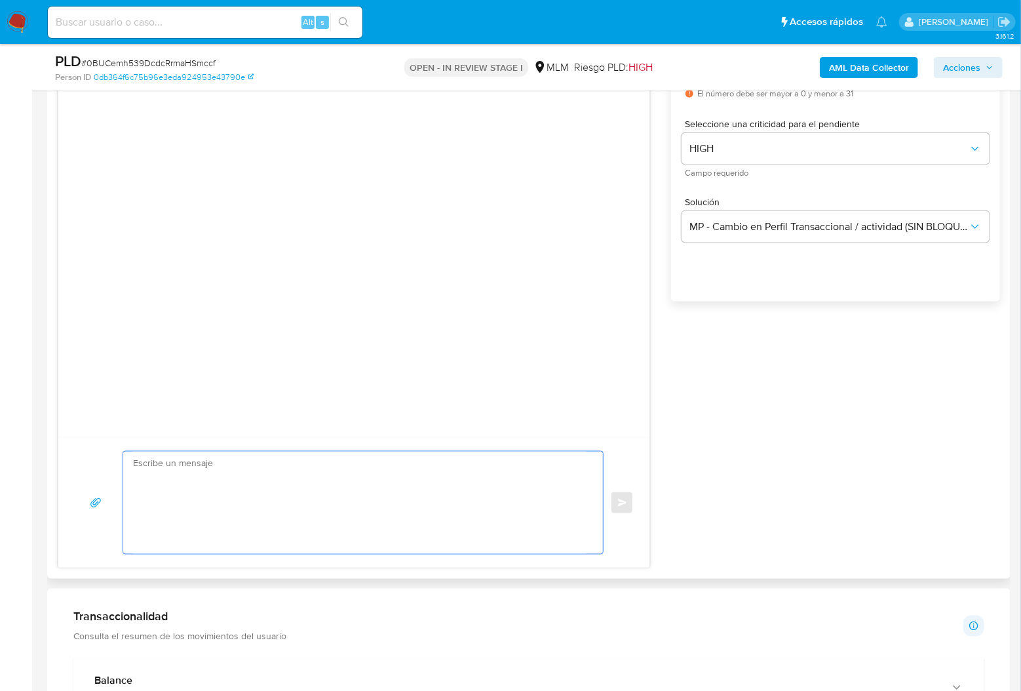
type textarea "Estimado ,Te comunicamos que se ha identificado un cambio en el uso habitual de…"
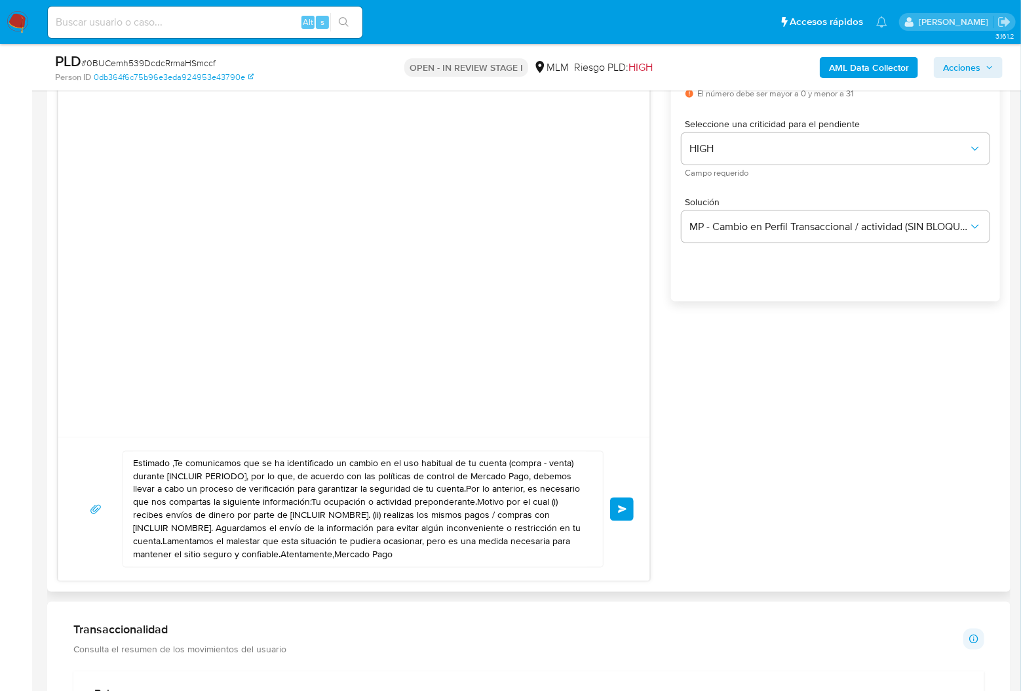
click at [680, 525] on div "Estimado ,Te comunicamos que se ha identificado un cambio en el uso habitual de…" at bounding box center [529, 284] width 942 height 594
drag, startPoint x: 437, startPoint y: 564, endPoint x: 66, endPoint y: 425, distance: 396.1
click at [66, 425] on div "Estimado ,Te comunicamos que se ha identificado un cambio en el uso habitual de…" at bounding box center [354, 284] width 592 height 594
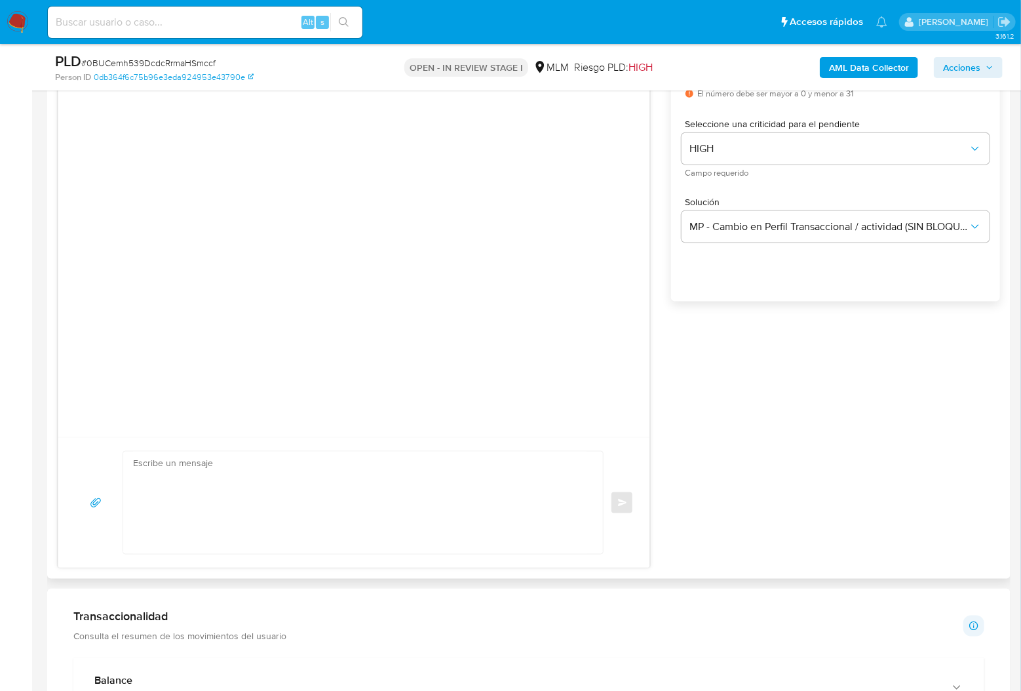
click at [296, 499] on textarea at bounding box center [360, 503] width 454 height 102
paste textarea "Estimada Sandra Landeros, Agradeceriamos su apoyo para confirmar la naturaleza …"
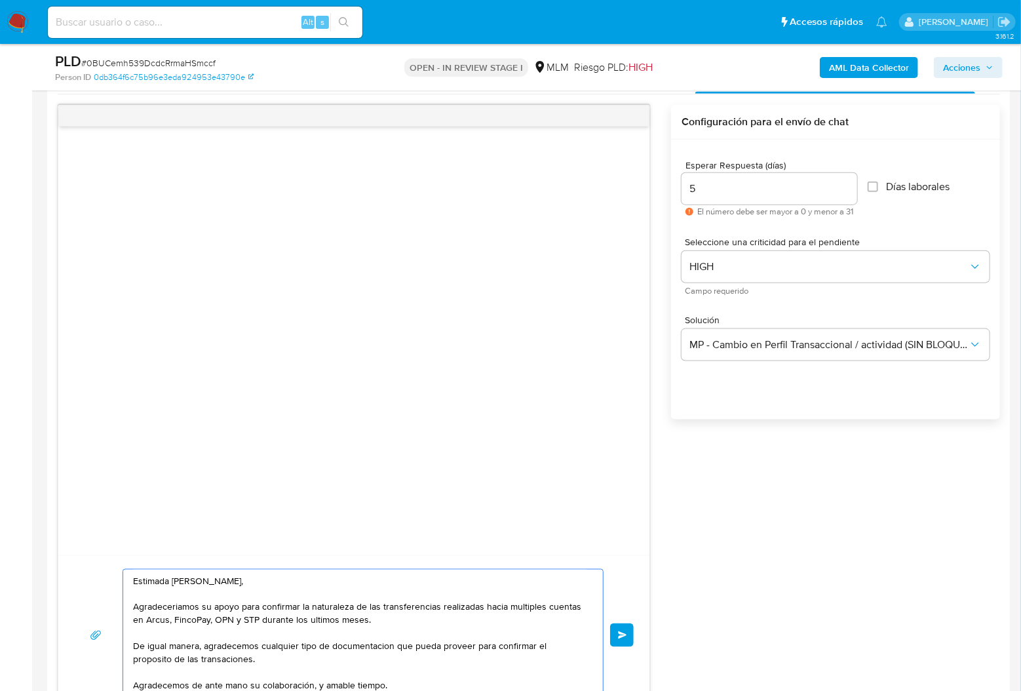
scroll to position [699, 0]
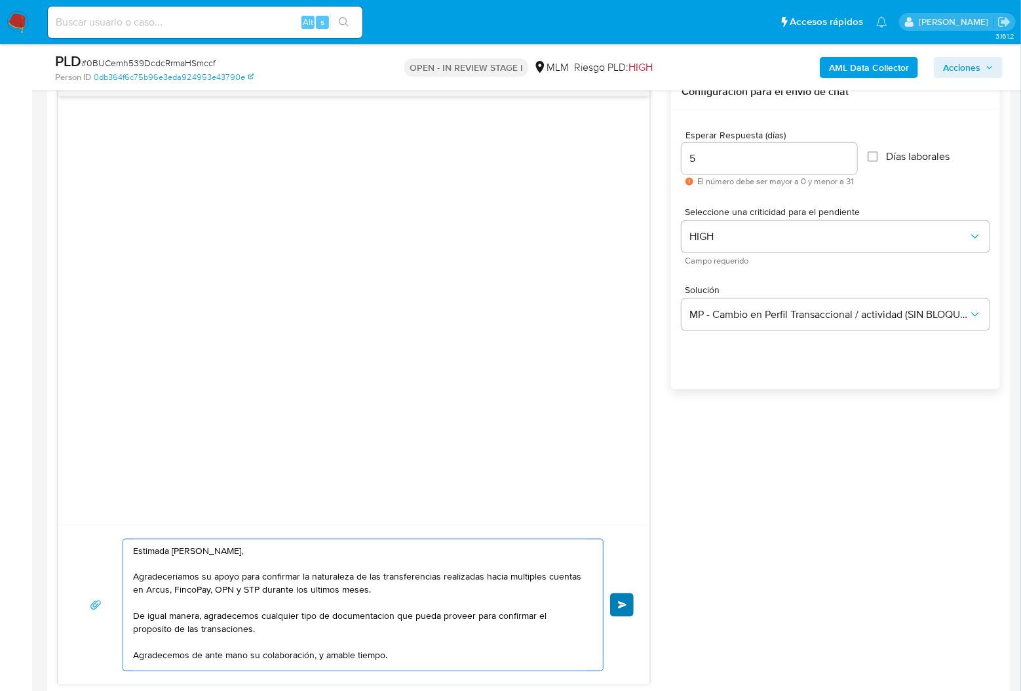
type textarea "Estimada Sandra Landeros, Agradeceriamos su apoyo para confirmar la naturaleza …"
click at [622, 602] on span "Enviar" at bounding box center [622, 605] width 9 height 8
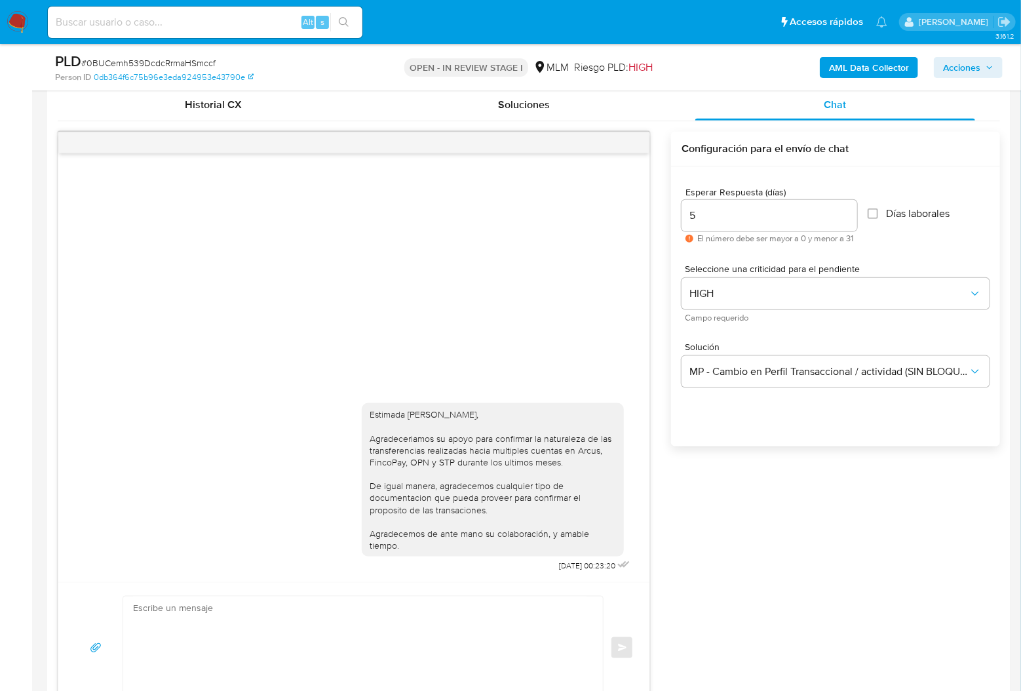
scroll to position [592, 0]
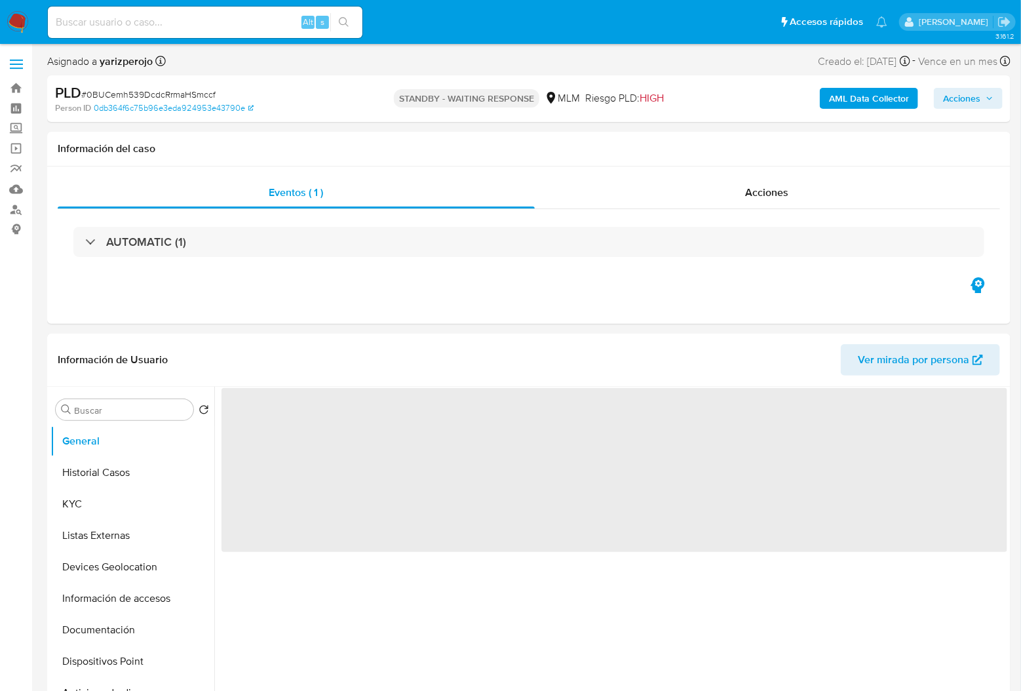
click at [24, 19] on img at bounding box center [18, 22] width 22 height 22
select select "10"
